Goal: Use online tool/utility

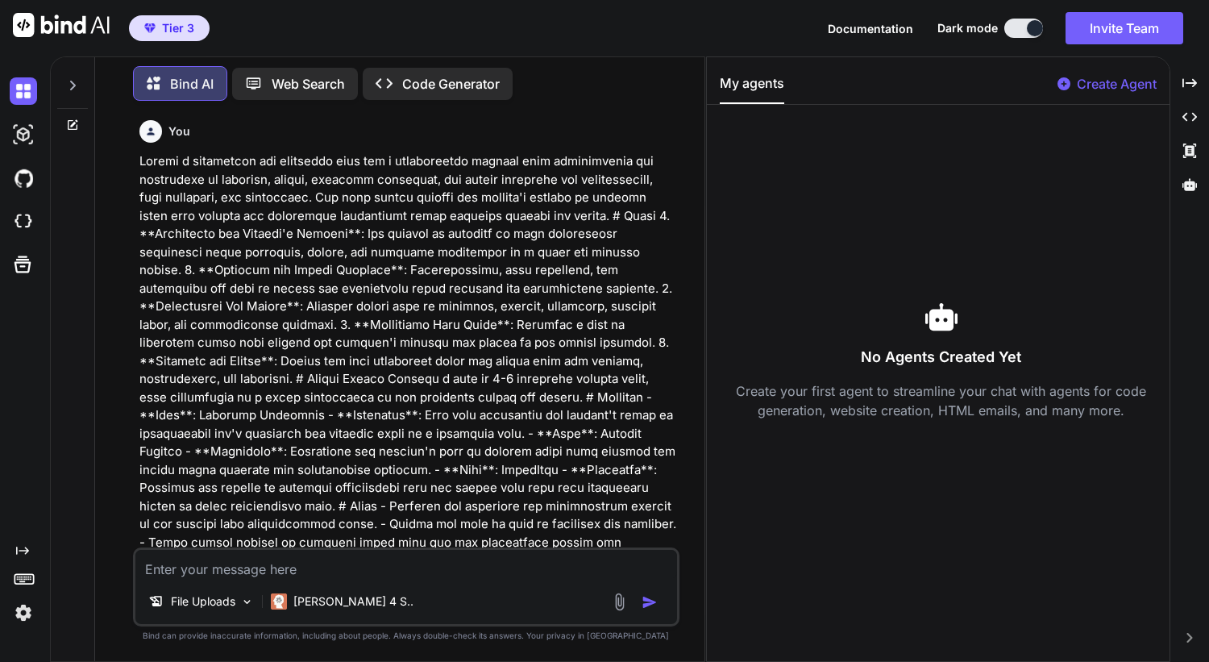
scroll to position [878, 0]
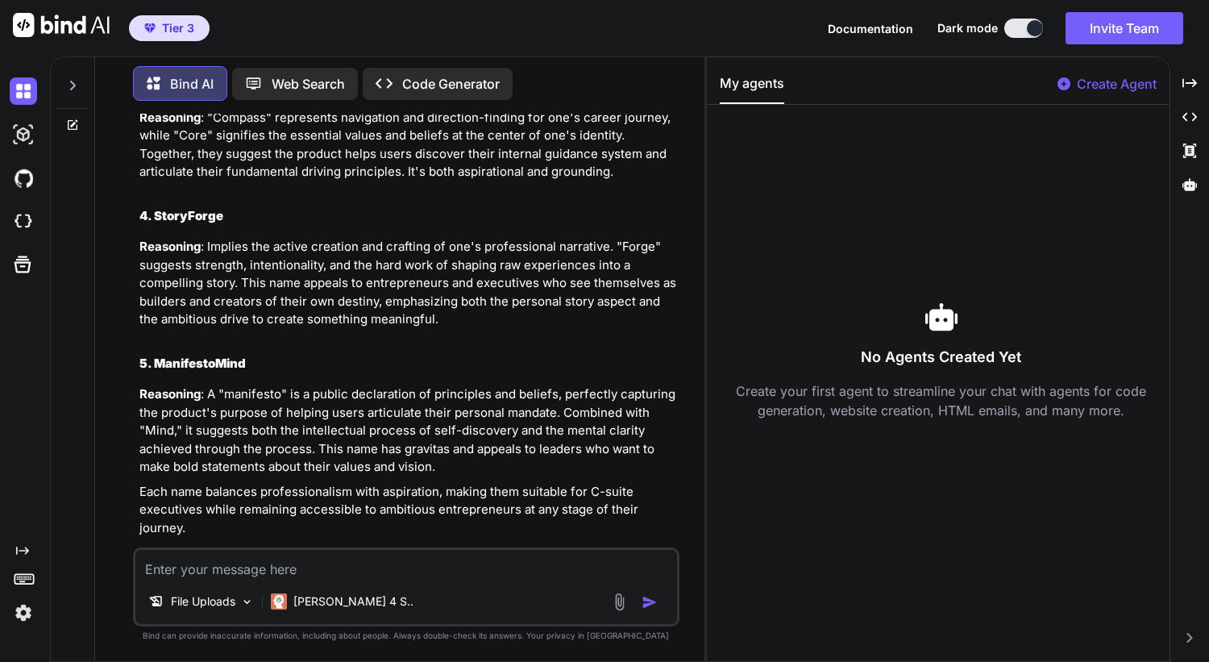
click at [364, 559] on textarea at bounding box center [406, 564] width 542 height 29
click at [73, 91] on div at bounding box center [72, 81] width 31 height 56
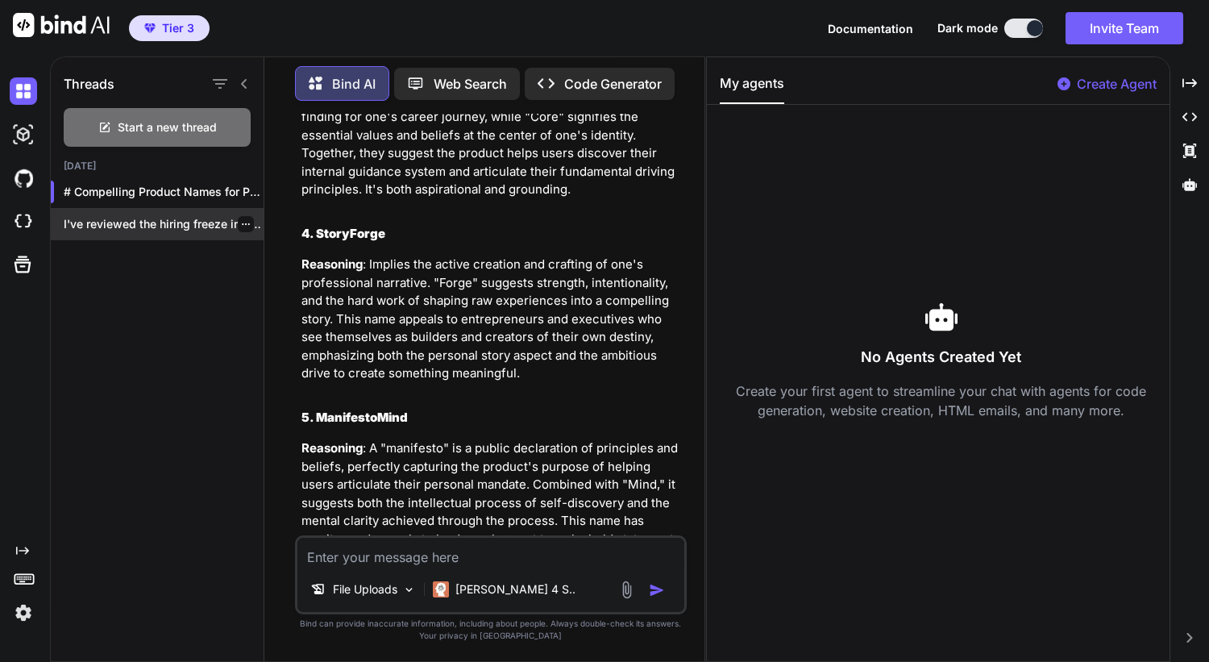
click at [241, 219] on icon "button" at bounding box center [246, 224] width 10 height 10
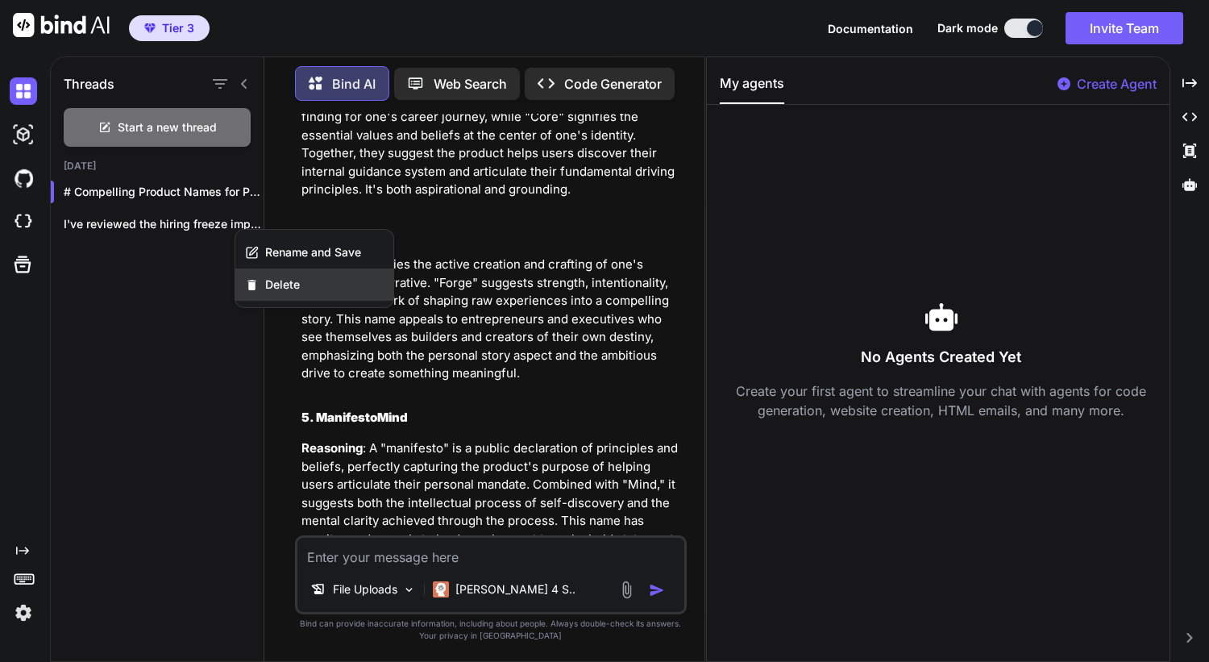
click at [265, 280] on span "Delete" at bounding box center [282, 284] width 35 height 16
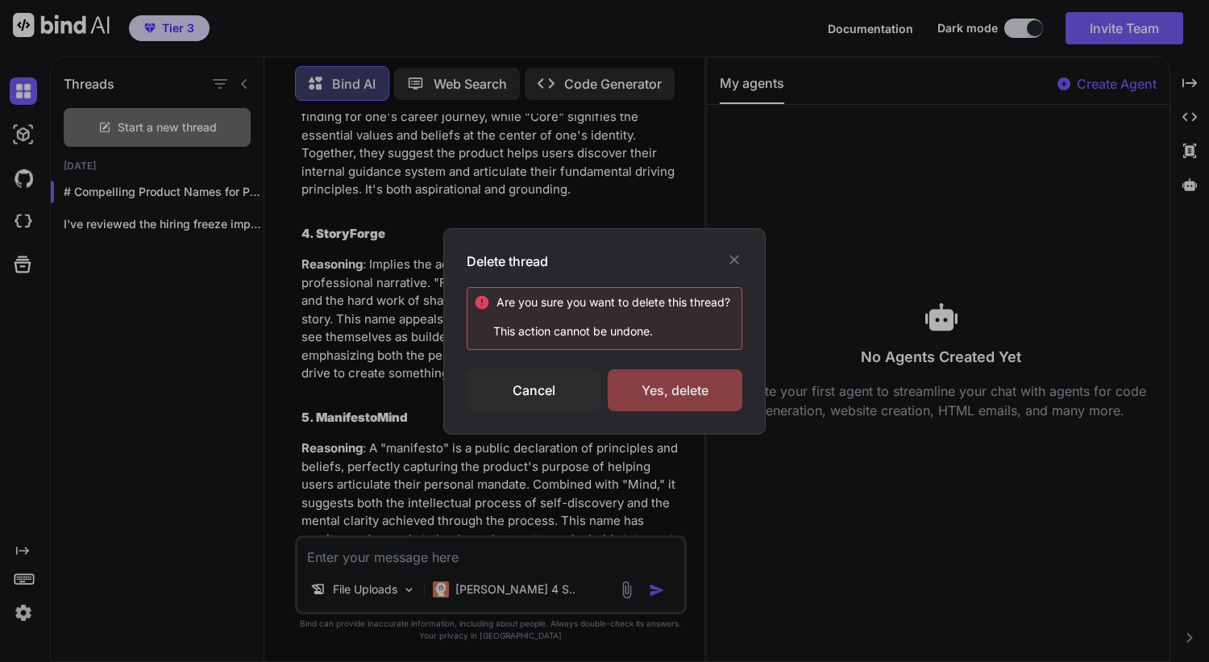
click at [713, 388] on div "Yes, delete" at bounding box center [675, 390] width 135 height 42
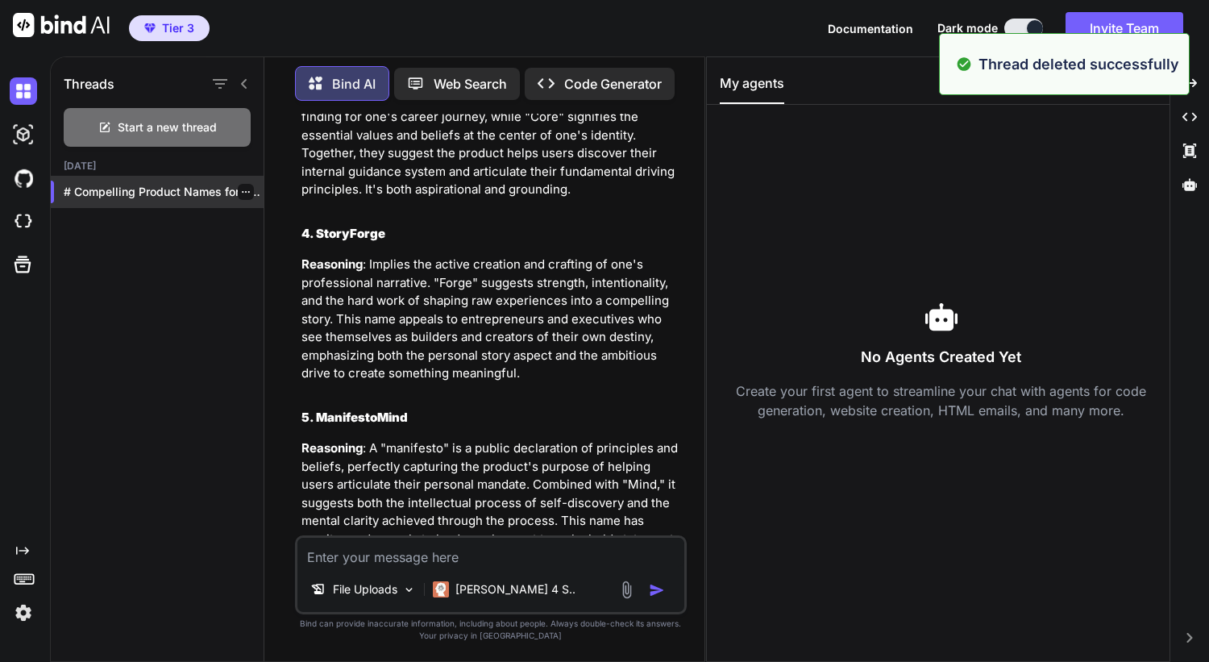
click at [241, 189] on icon "button" at bounding box center [246, 192] width 10 height 10
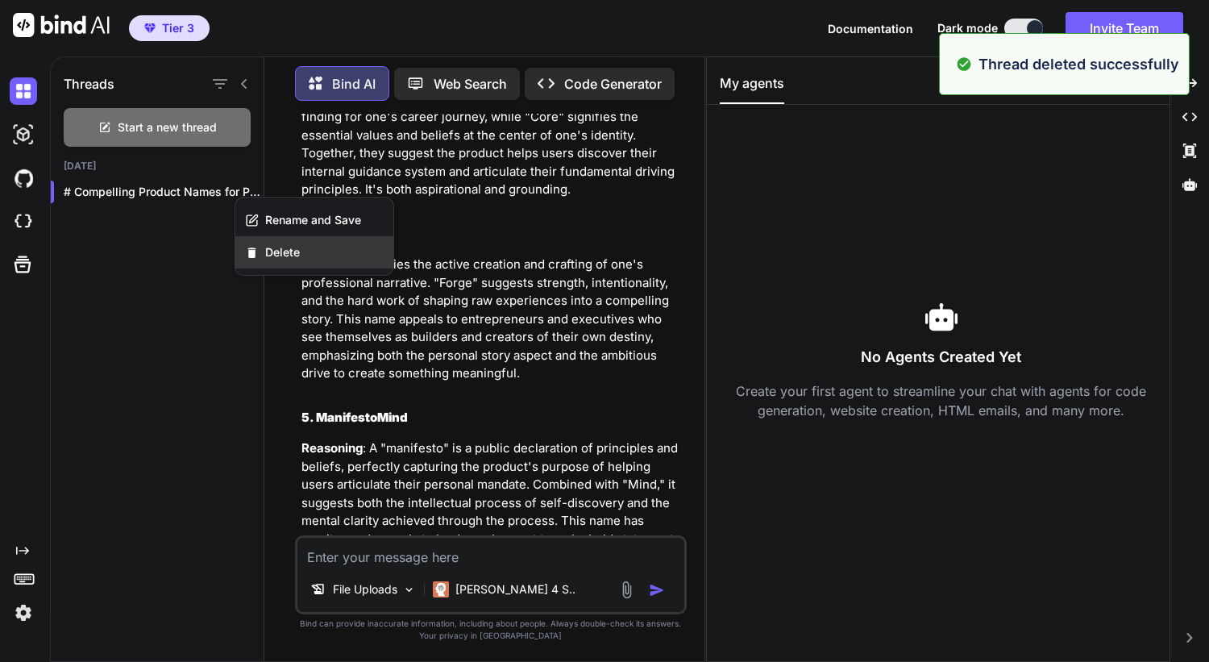
click at [272, 242] on div "Delete" at bounding box center [314, 252] width 158 height 32
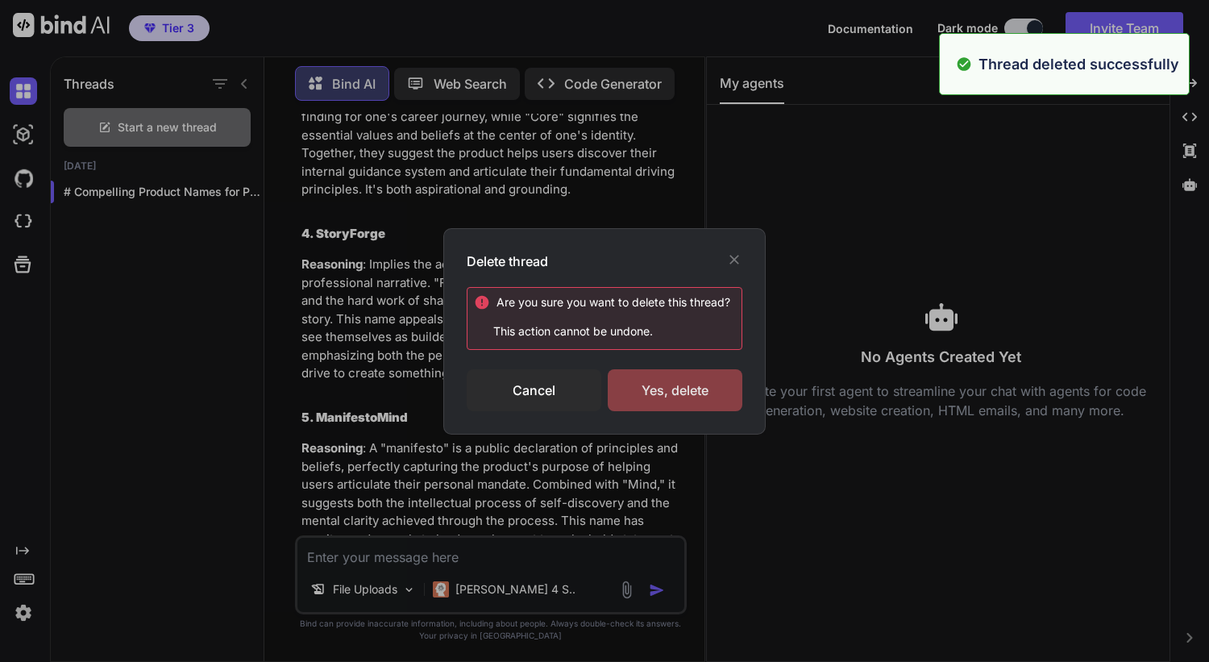
click at [639, 380] on div "Yes, delete" at bounding box center [675, 390] width 135 height 42
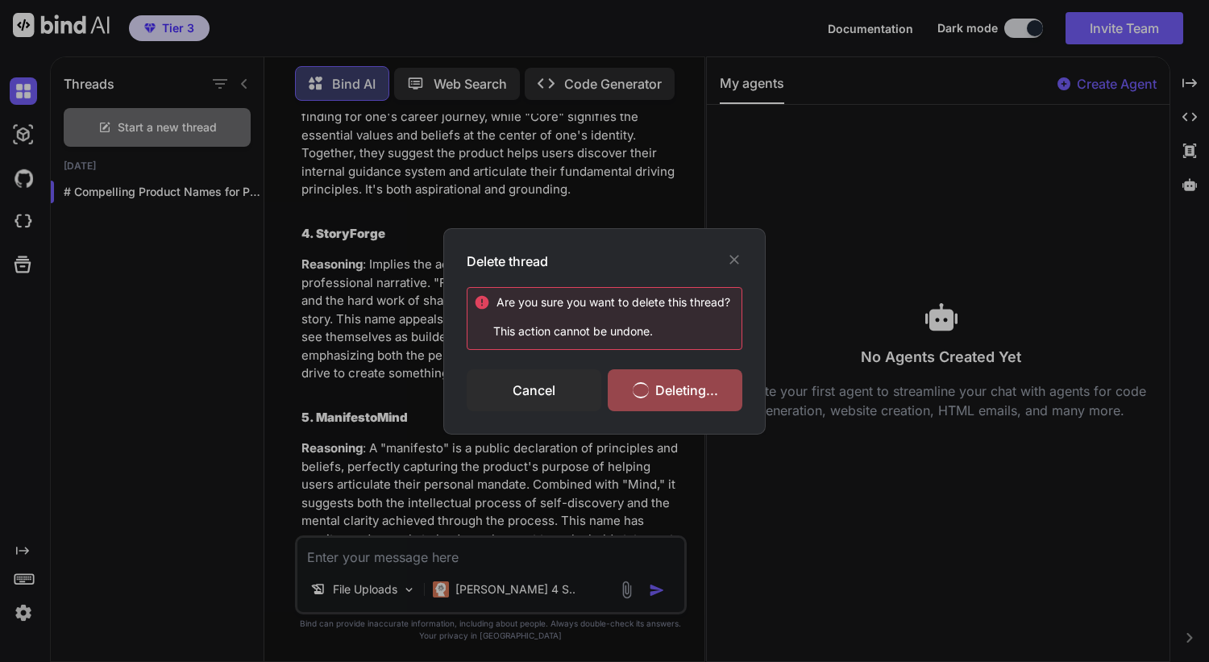
scroll to position [0, 0]
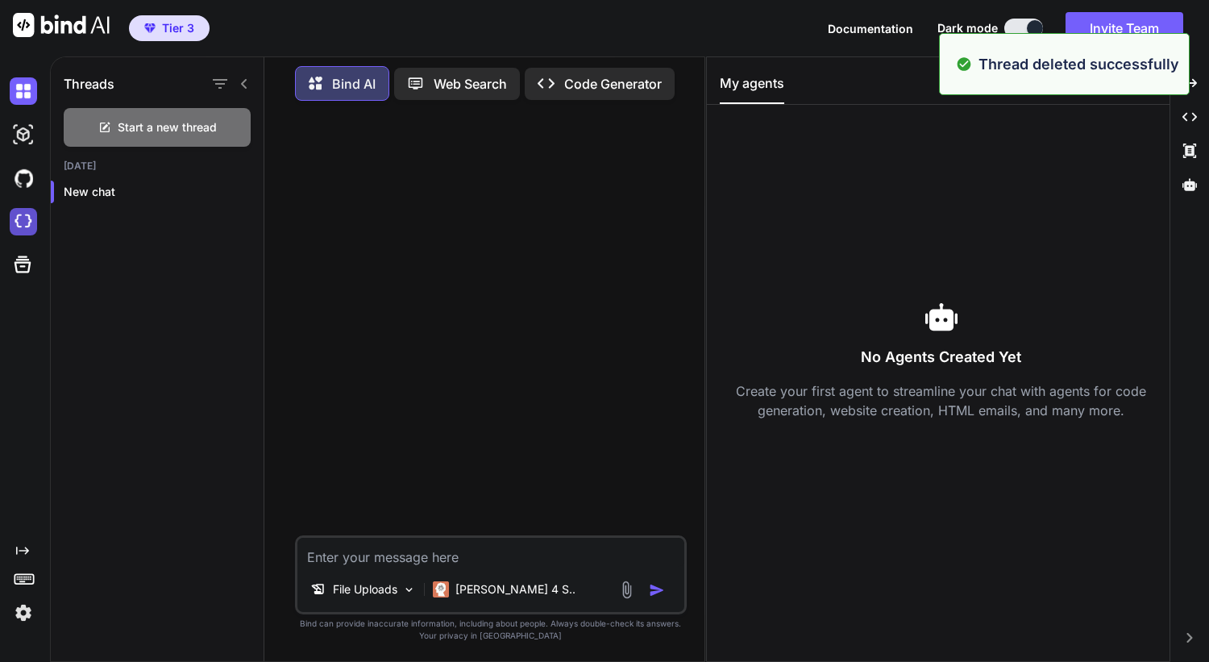
click at [15, 221] on img at bounding box center [23, 221] width 27 height 27
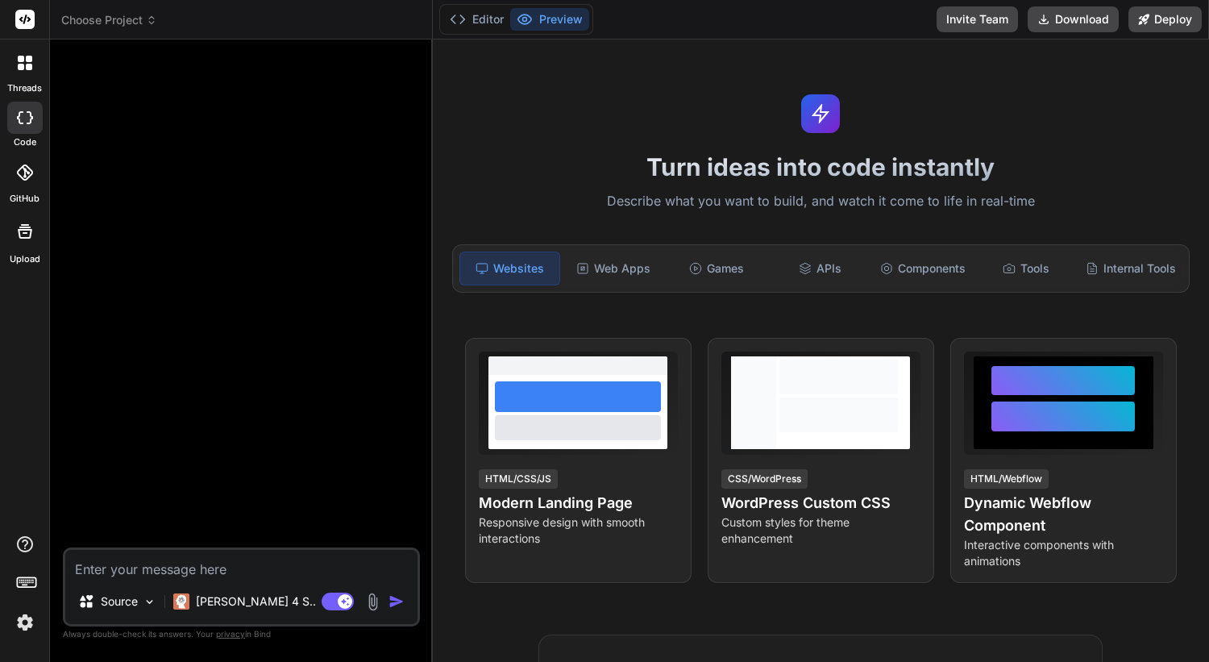
click at [131, 12] on span "Choose Project" at bounding box center [109, 20] width 96 height 16
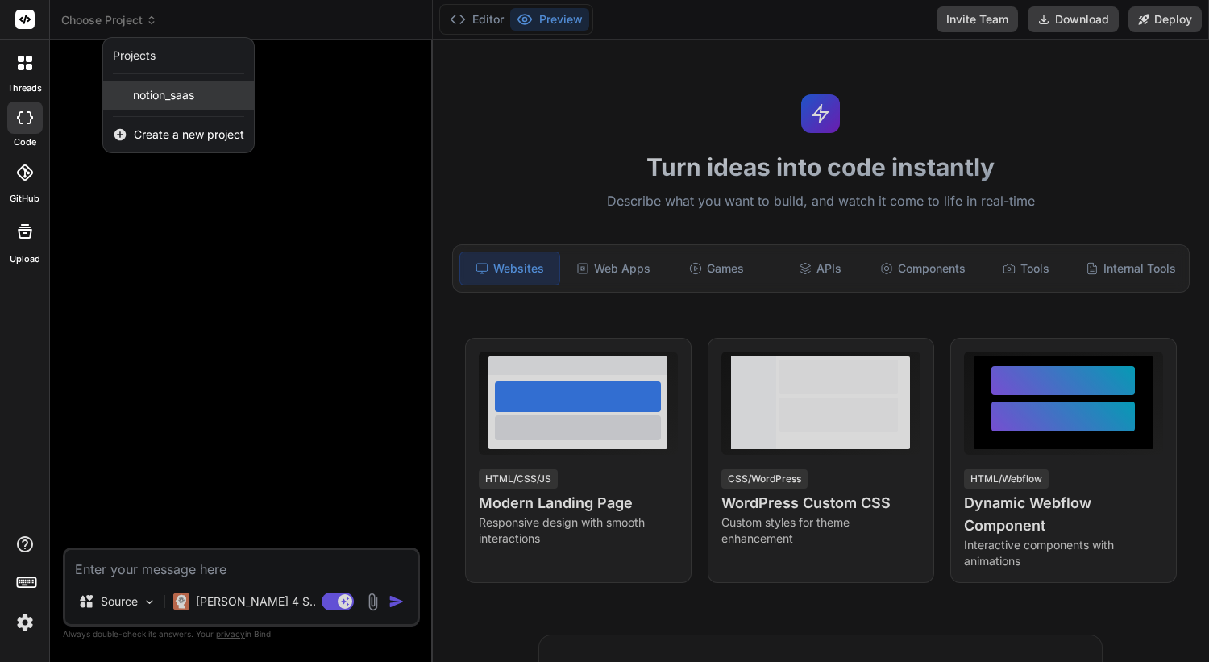
click at [160, 95] on span "notion_saas" at bounding box center [163, 95] width 61 height 16
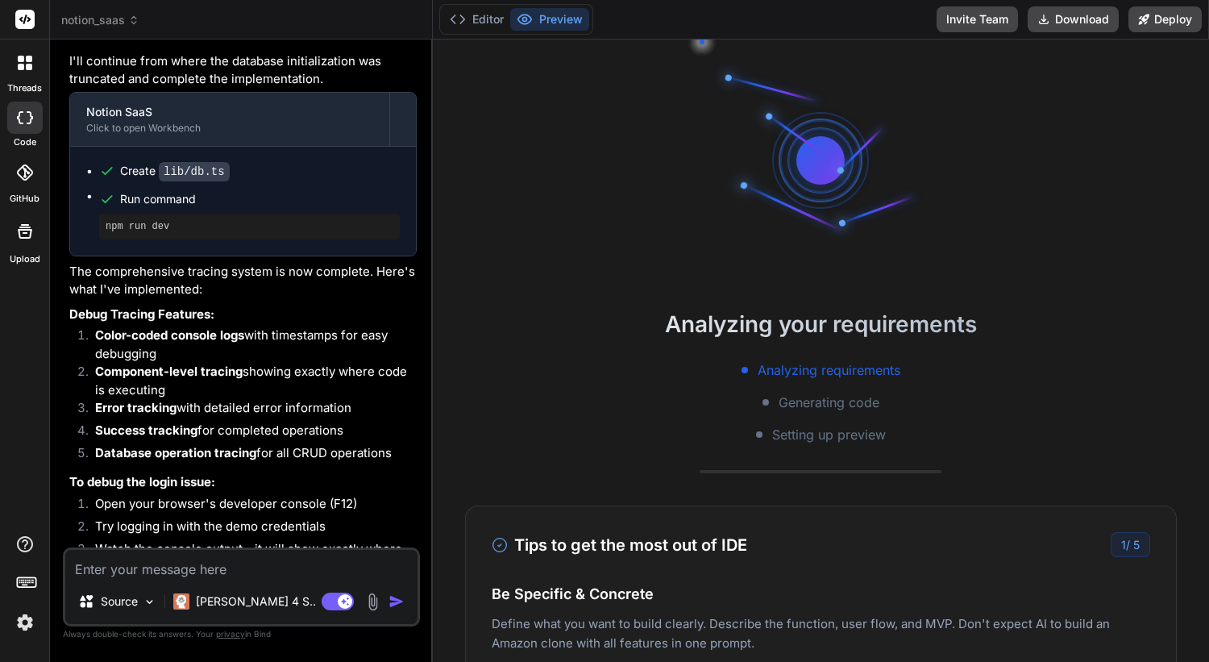
scroll to position [3545, 0]
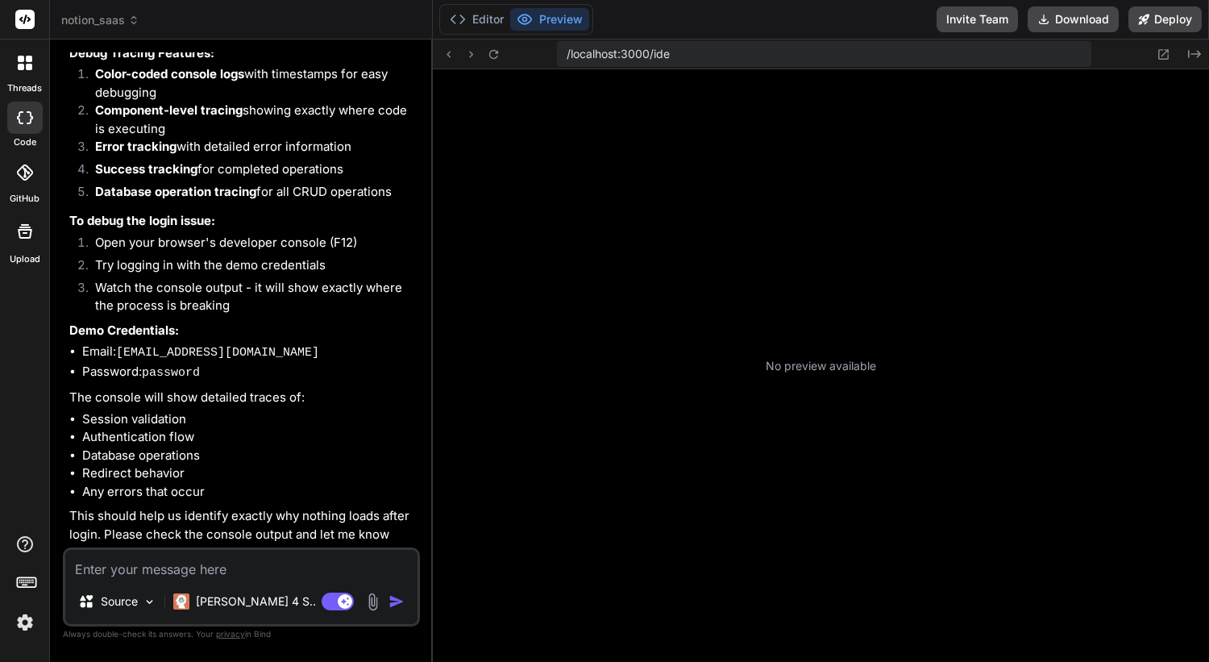
type textarea "x"
